Goal: Check status: Check status

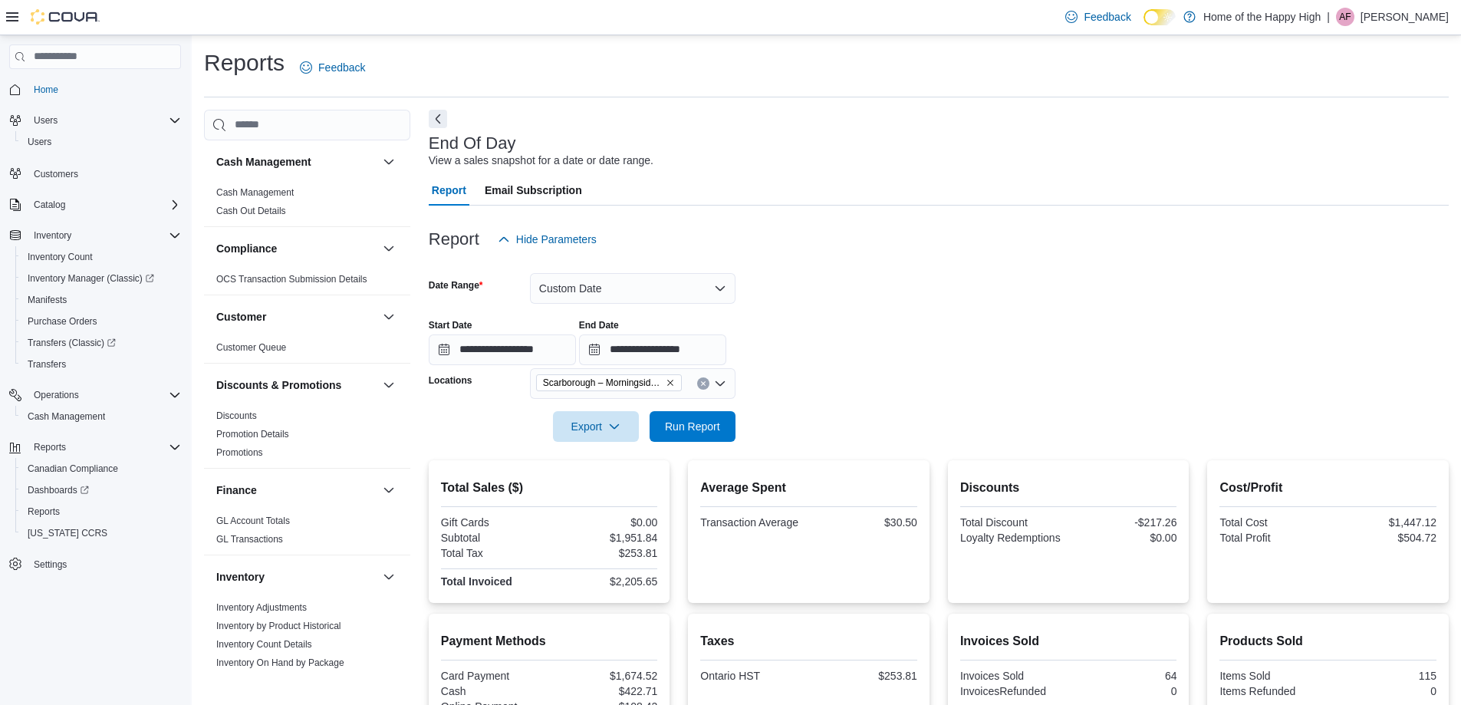
scroll to position [189, 0]
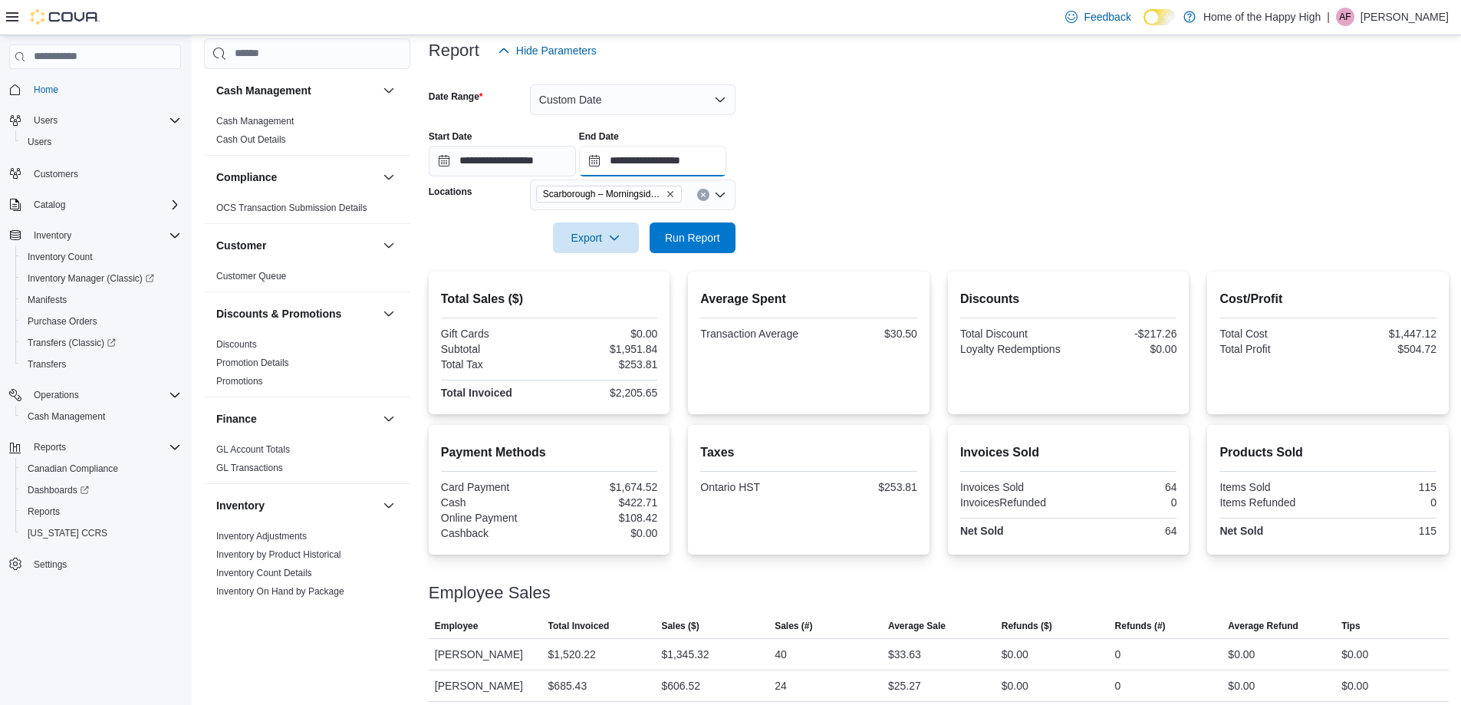
click at [653, 167] on input "**********" at bounding box center [652, 161] width 147 height 31
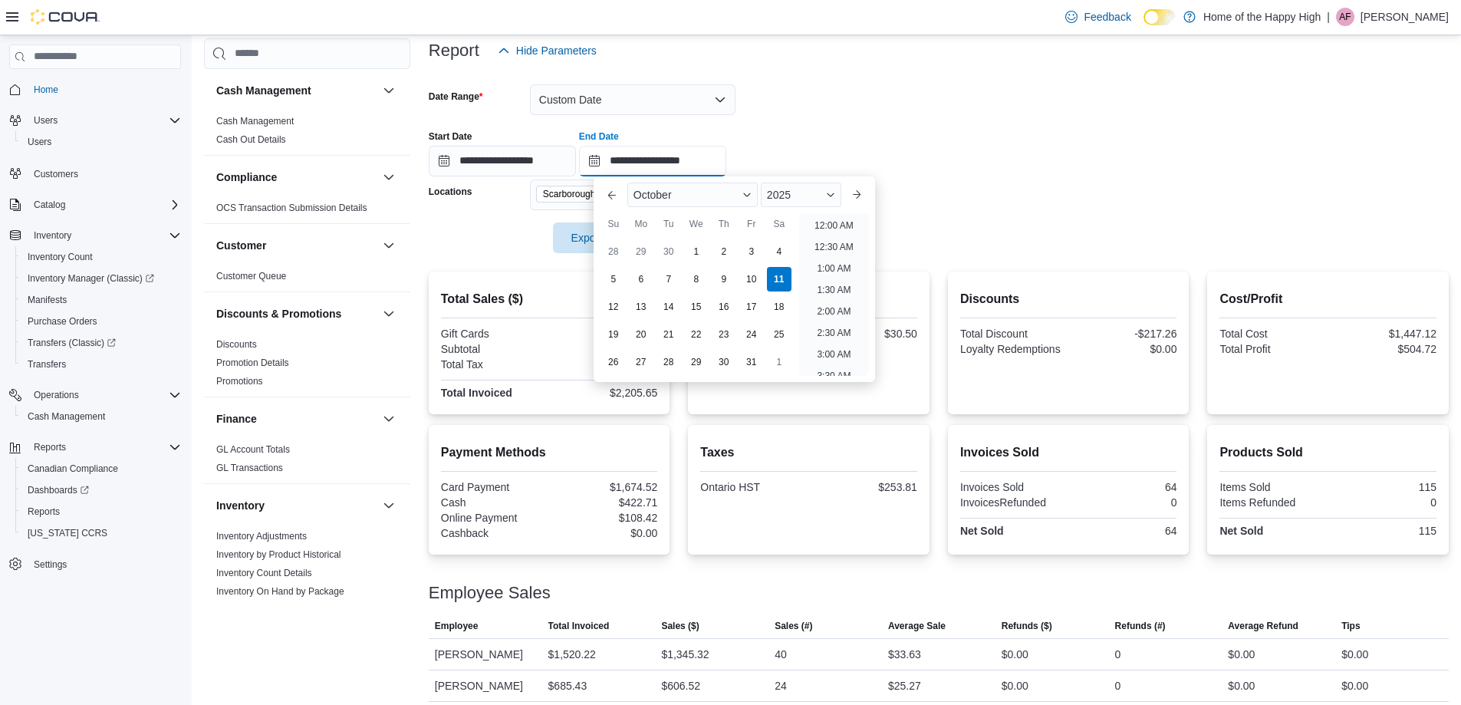
scroll to position [821, 0]
click at [825, 222] on li "7:00 PM" at bounding box center [834, 221] width 47 height 18
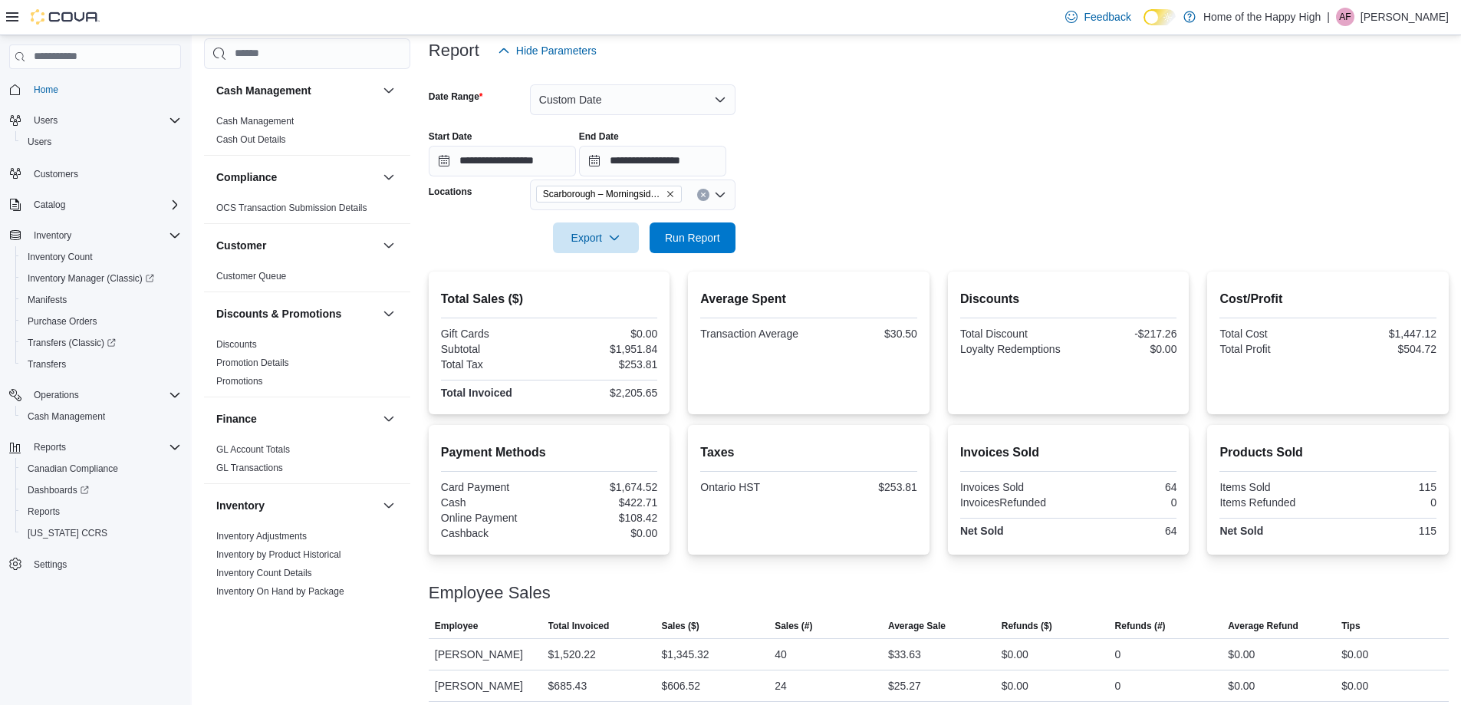
click at [715, 253] on div at bounding box center [939, 262] width 1020 height 18
click at [720, 248] on span "Run Report" at bounding box center [693, 237] width 68 height 31
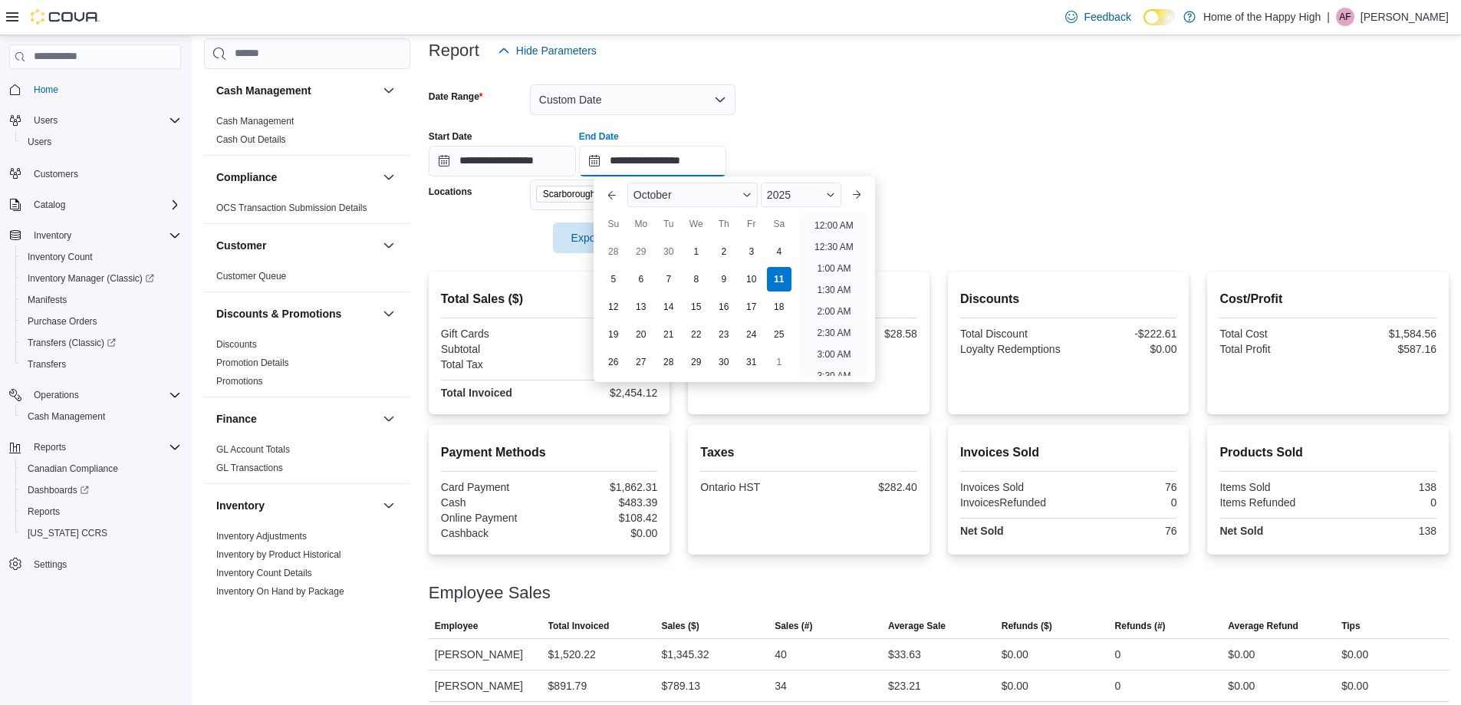
click at [727, 157] on input "**********" at bounding box center [652, 161] width 147 height 31
drag, startPoint x: 833, startPoint y: 219, endPoint x: 781, endPoint y: 235, distance: 54.6
click at [834, 219] on li "8:00 PM" at bounding box center [834, 221] width 47 height 18
type input "**********"
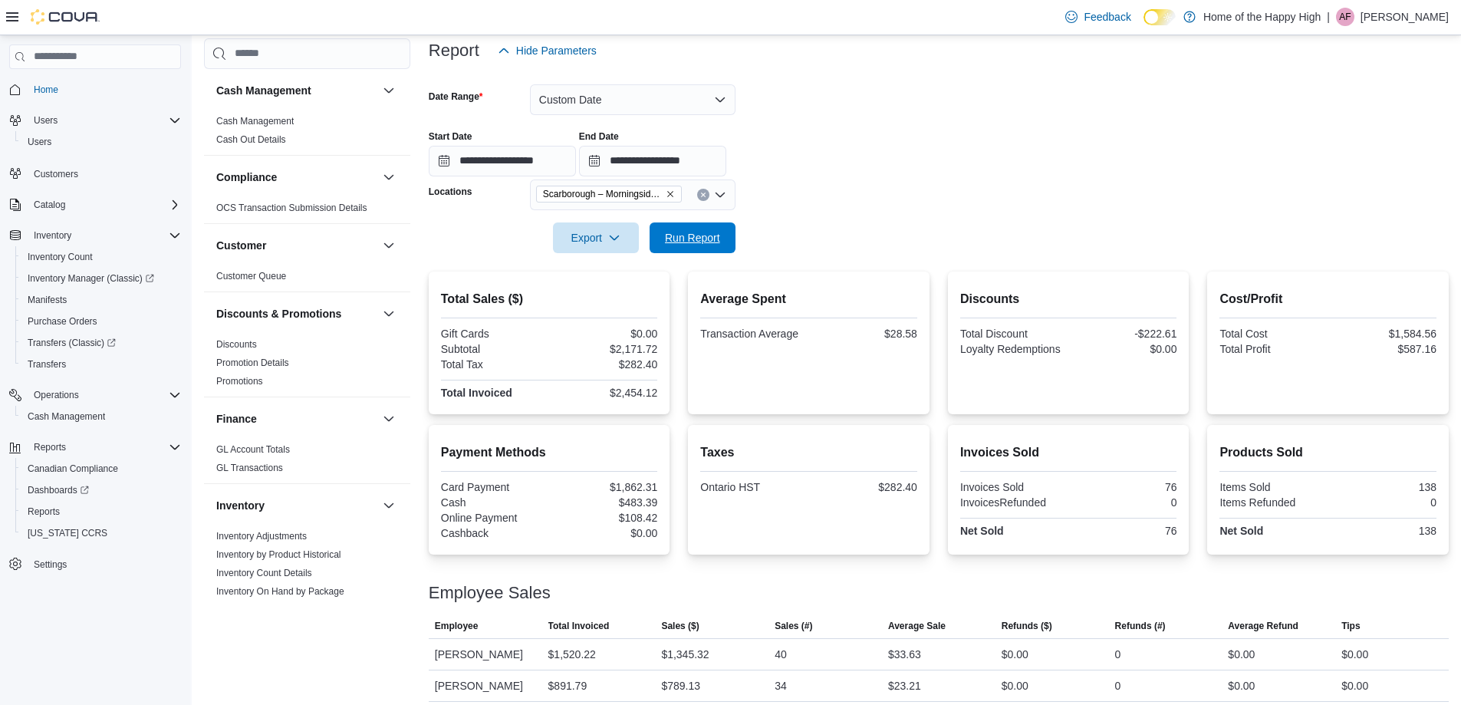
drag, startPoint x: 724, startPoint y: 242, endPoint x: 795, endPoint y: 229, distance: 71.9
click at [725, 242] on span "Run Report" at bounding box center [693, 237] width 68 height 31
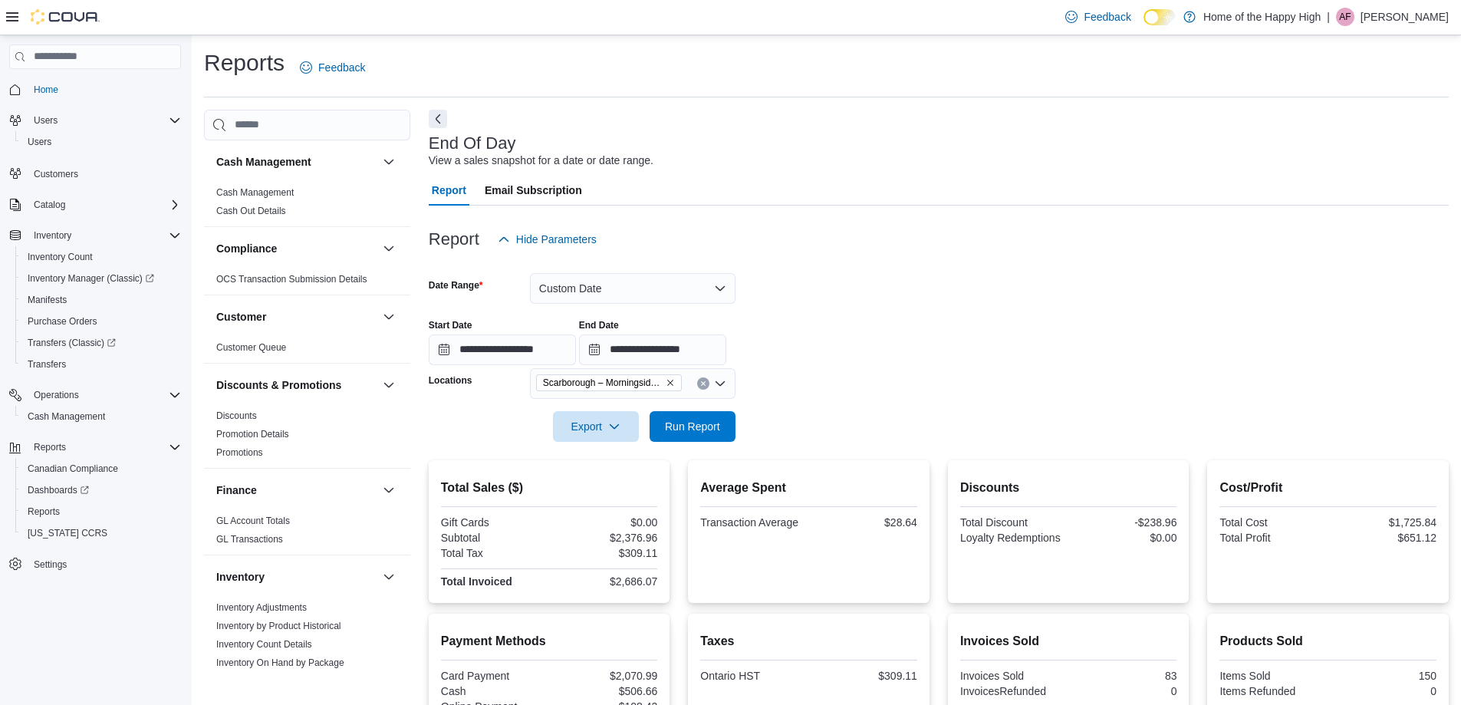
click at [723, 443] on div at bounding box center [939, 451] width 1020 height 18
click at [712, 432] on span "Run Report" at bounding box center [692, 425] width 55 height 15
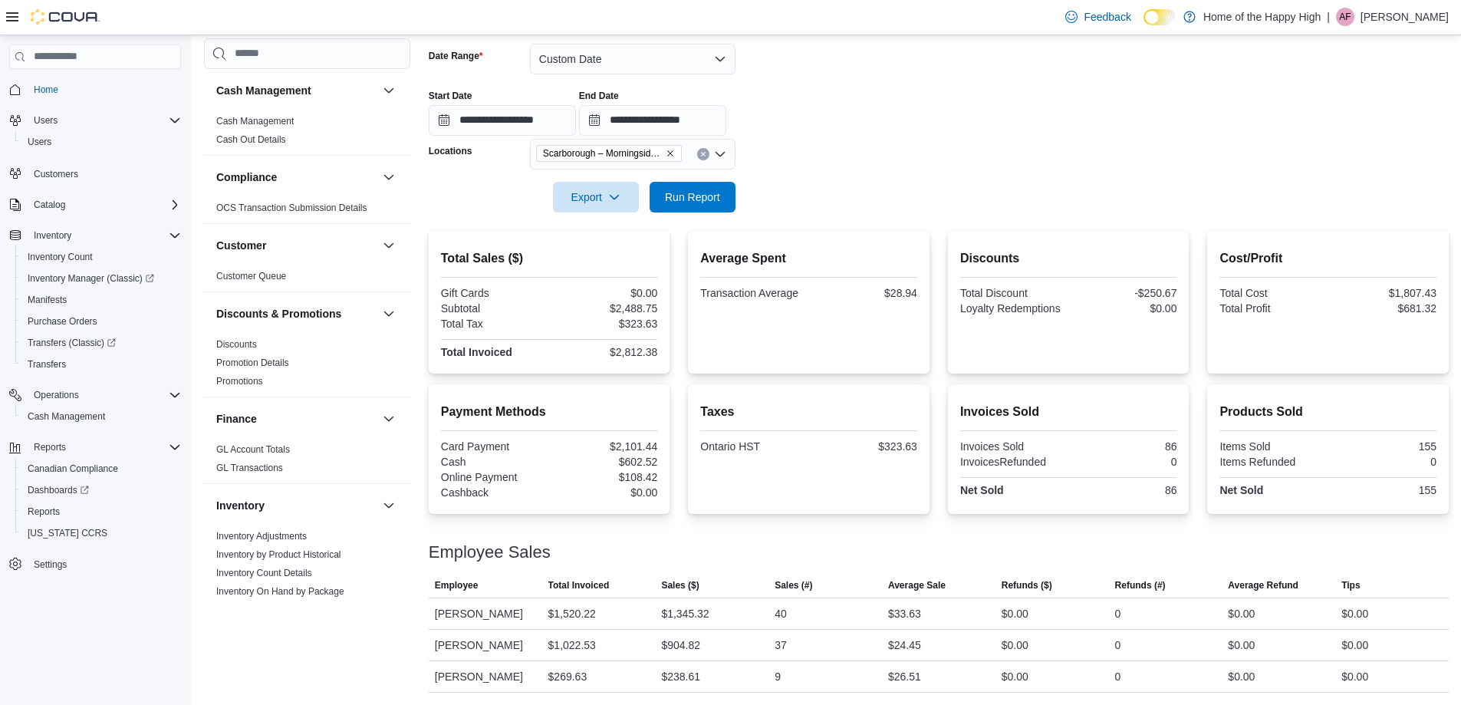
scroll to position [229, 0]
click at [691, 672] on div "$238.61" at bounding box center [680, 676] width 39 height 18
drag, startPoint x: 908, startPoint y: 671, endPoint x: 933, endPoint y: 675, distance: 25.0
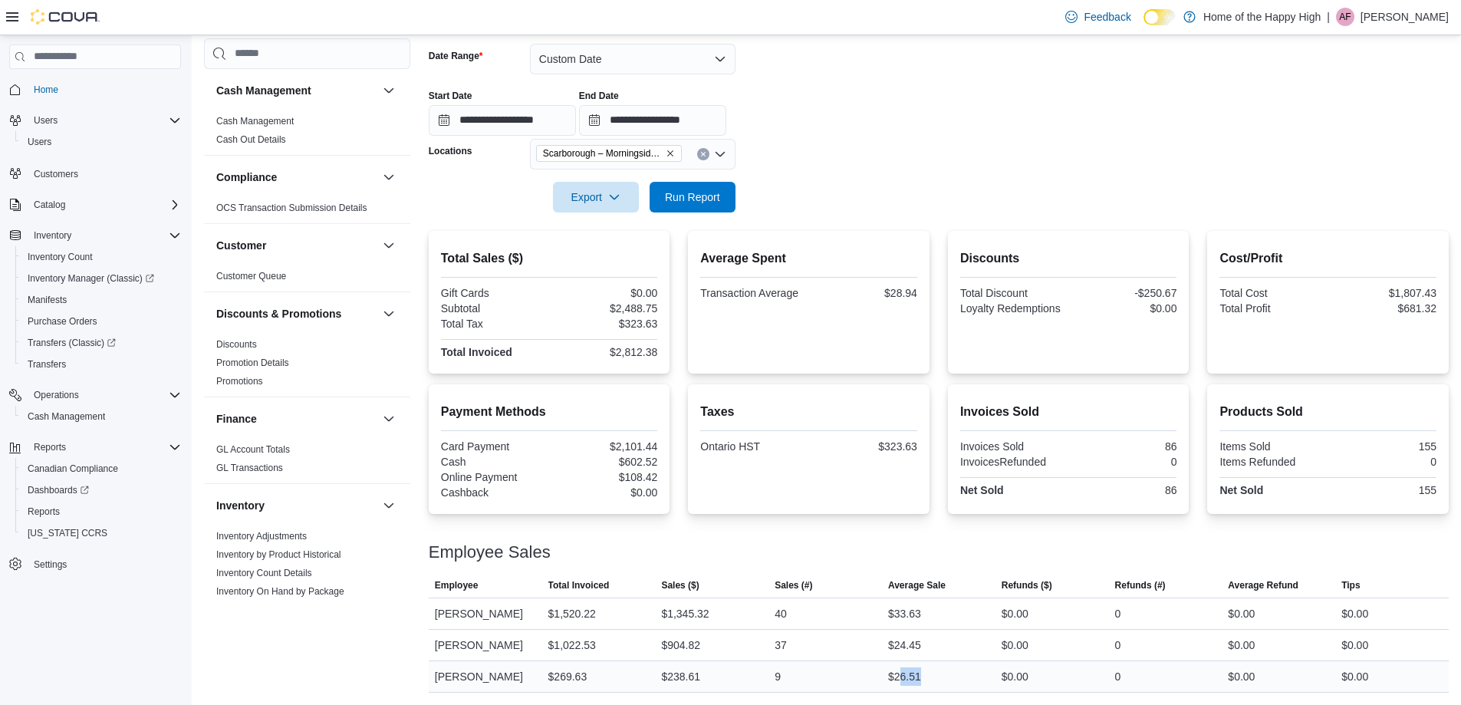
click at [933, 675] on div "$26.51" at bounding box center [939, 676] width 114 height 31
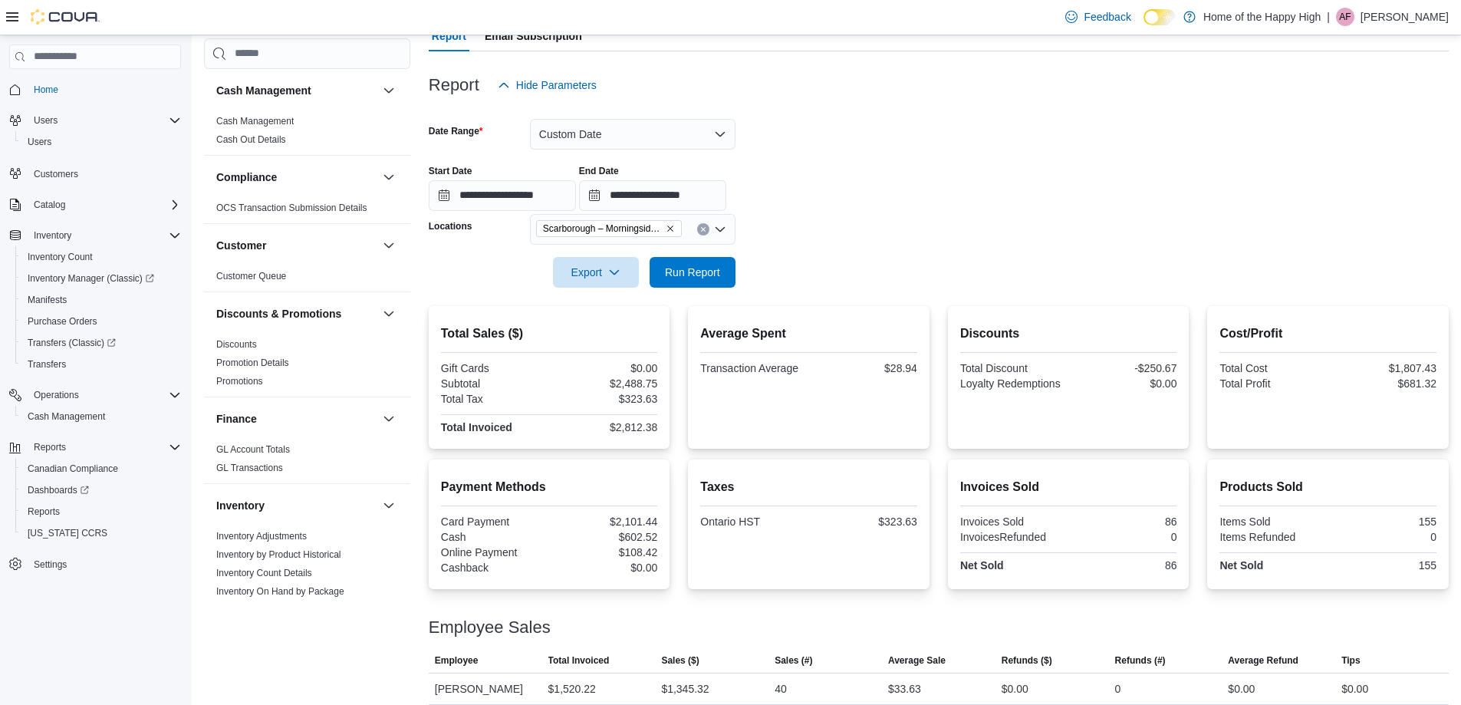
scroll to position [0, 0]
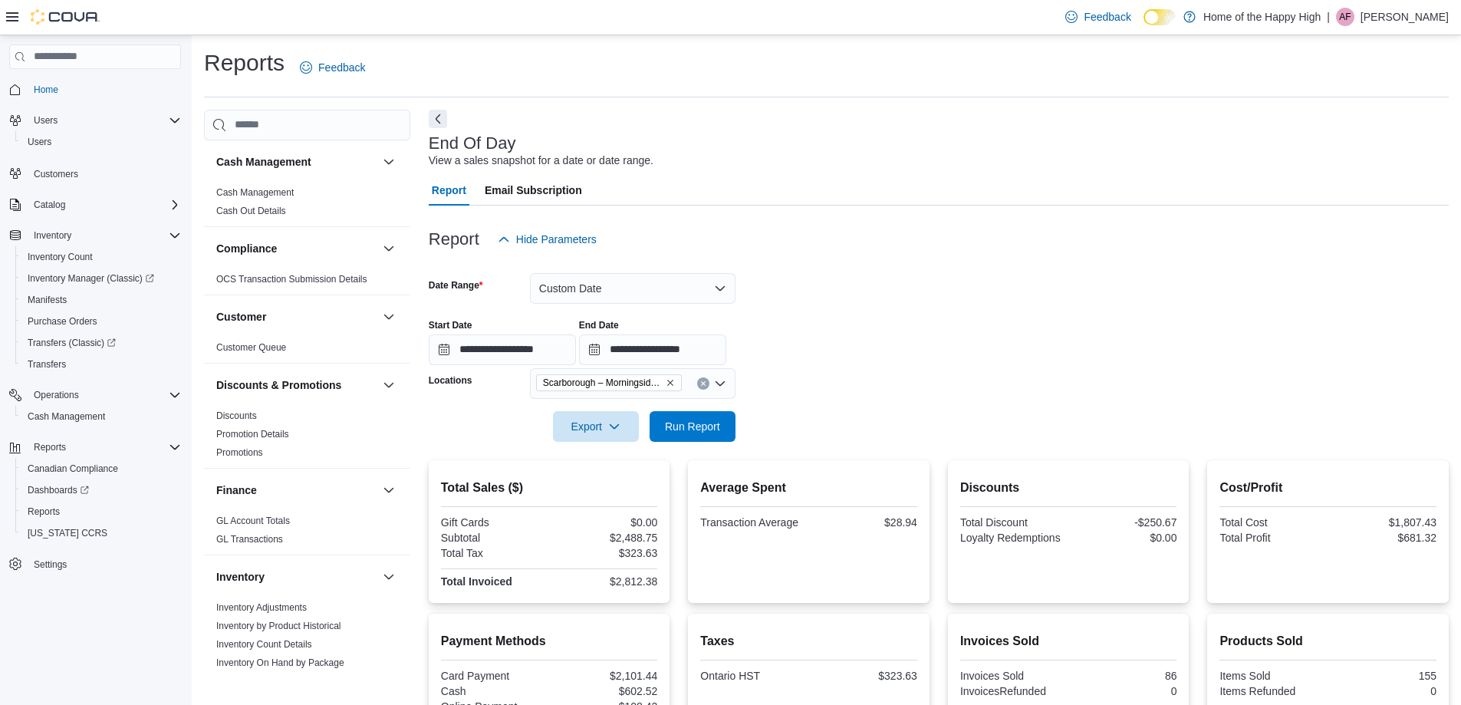
click at [1020, 568] on div "Discounts Total Discount -$250.67 Loyalty Redemptions $0.00" at bounding box center [1069, 532] width 217 height 118
